Goal: Navigation & Orientation: Find specific page/section

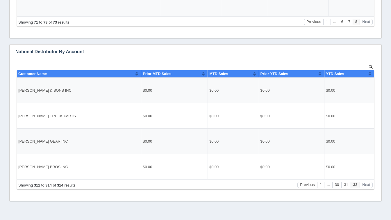
scroll to position [256, 0]
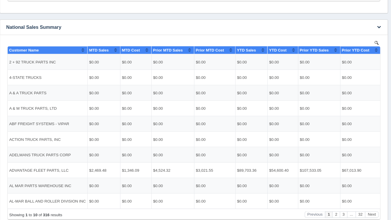
scroll to position [4, 0]
click at [357, 206] on button "Next" at bounding box center [356, 207] width 13 height 6
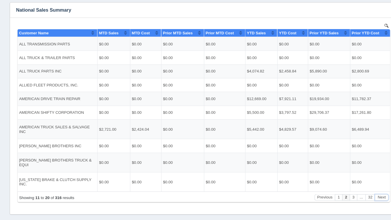
scroll to position [458, 0]
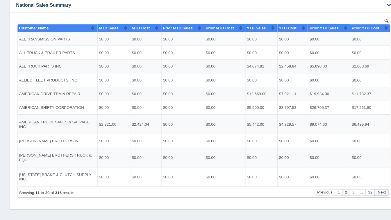
click at [367, 183] on button "Next" at bounding box center [366, 185] width 13 height 6
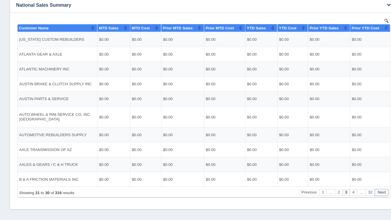
click at [367, 183] on button "Next" at bounding box center [366, 185] width 13 height 6
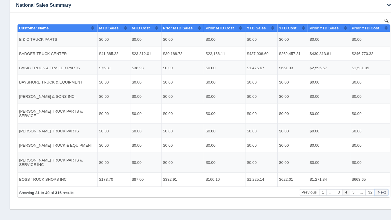
click at [367, 183] on button "Next" at bounding box center [366, 185] width 13 height 6
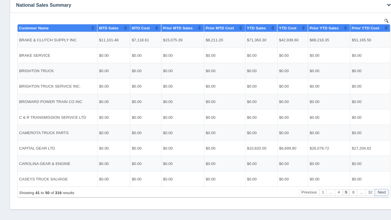
click at [367, 183] on button "Next" at bounding box center [366, 185] width 13 height 6
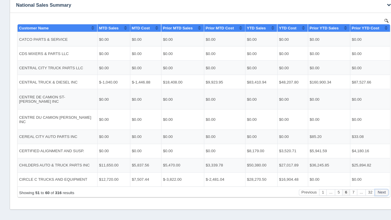
click at [367, 183] on button "Next" at bounding box center [366, 185] width 13 height 6
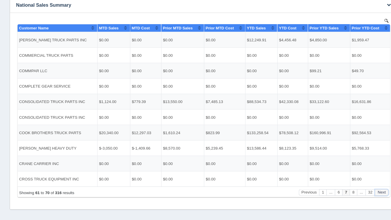
click at [367, 183] on button "Next" at bounding box center [366, 185] width 13 height 6
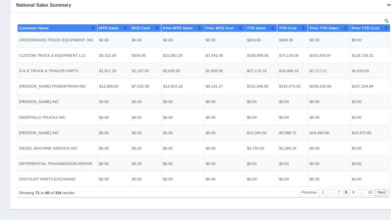
click at [367, 183] on button "Next" at bounding box center [366, 185] width 13 height 6
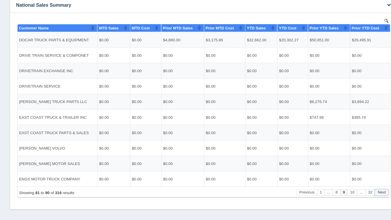
click at [367, 183] on button "Next" at bounding box center [366, 185] width 13 height 6
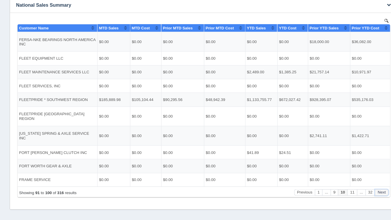
click at [367, 183] on button "Next" at bounding box center [366, 185] width 13 height 6
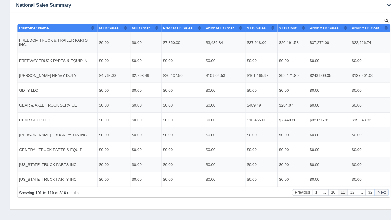
click at [367, 183] on button "Next" at bounding box center [366, 185] width 13 height 6
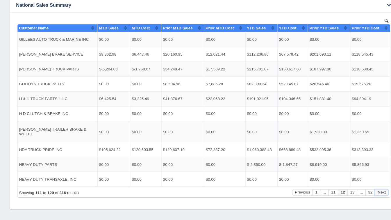
click at [367, 183] on button "Next" at bounding box center [366, 185] width 13 height 6
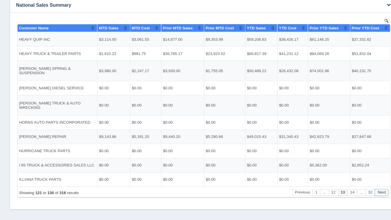
click at [367, 183] on button "Next" at bounding box center [366, 185] width 13 height 6
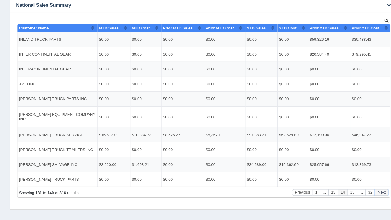
click at [367, 183] on button "Next" at bounding box center [366, 185] width 13 height 6
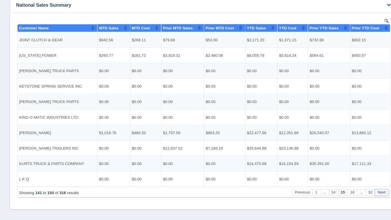
click at [367, 183] on button "Next" at bounding box center [366, 185] width 13 height 6
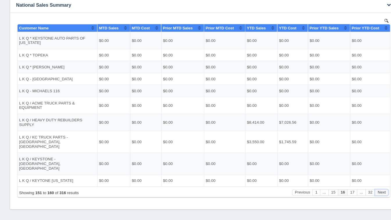
click at [367, 183] on button "Next" at bounding box center [366, 185] width 13 height 6
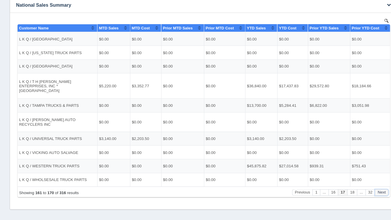
click at [367, 183] on button "Next" at bounding box center [366, 185] width 13 height 6
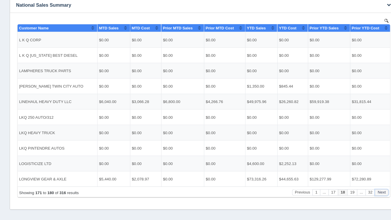
click at [367, 183] on button "Next" at bounding box center [366, 185] width 13 height 6
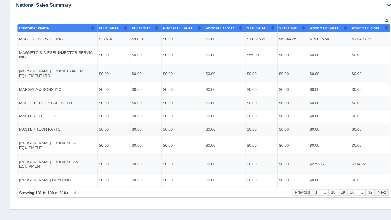
click at [367, 183] on button "Next" at bounding box center [366, 185] width 13 height 6
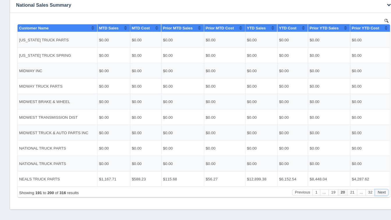
click at [367, 183] on button "Next" at bounding box center [366, 185] width 13 height 6
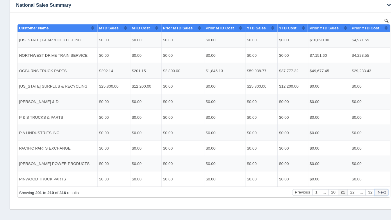
click at [367, 183] on button "Next" at bounding box center [366, 185] width 13 height 6
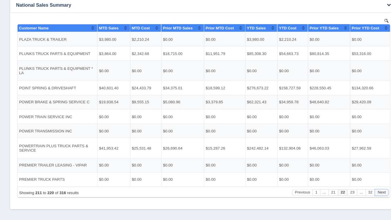
click at [367, 183] on button "Next" at bounding box center [366, 185] width 13 height 6
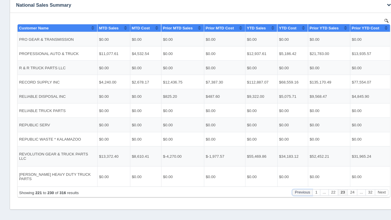
click at [288, 186] on button "Previous" at bounding box center [290, 185] width 20 height 6
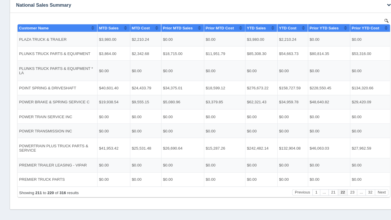
drag, startPoint x: 272, startPoint y: 168, endPoint x: 257, endPoint y: 200, distance: 36.1
click at [257, 200] on div "No data found." at bounding box center [195, 114] width 360 height 188
click at [368, 187] on button "Next" at bounding box center [366, 185] width 13 height 6
